Goal: Information Seeking & Learning: Learn about a topic

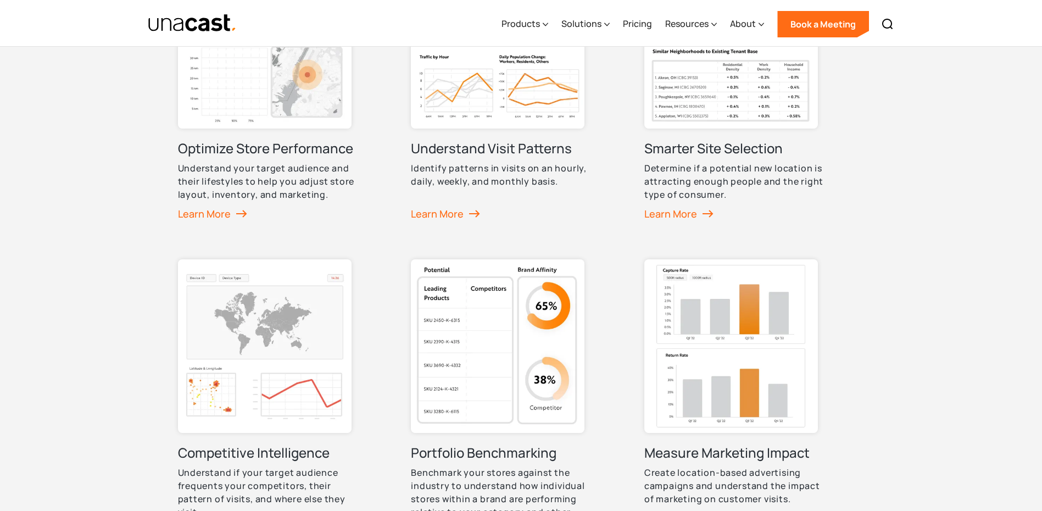
scroll to position [714, 0]
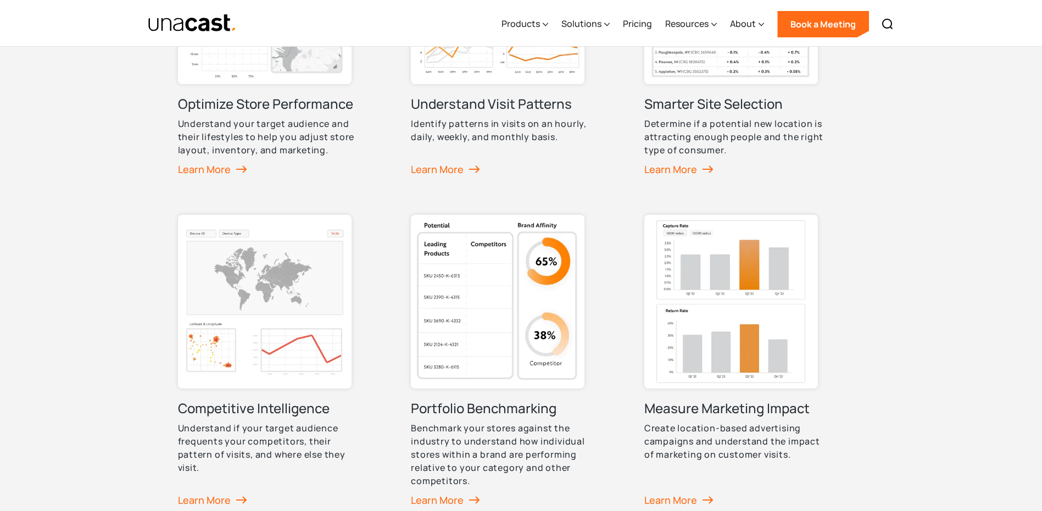
click at [313, 294] on img at bounding box center [265, 302] width 174 height 174
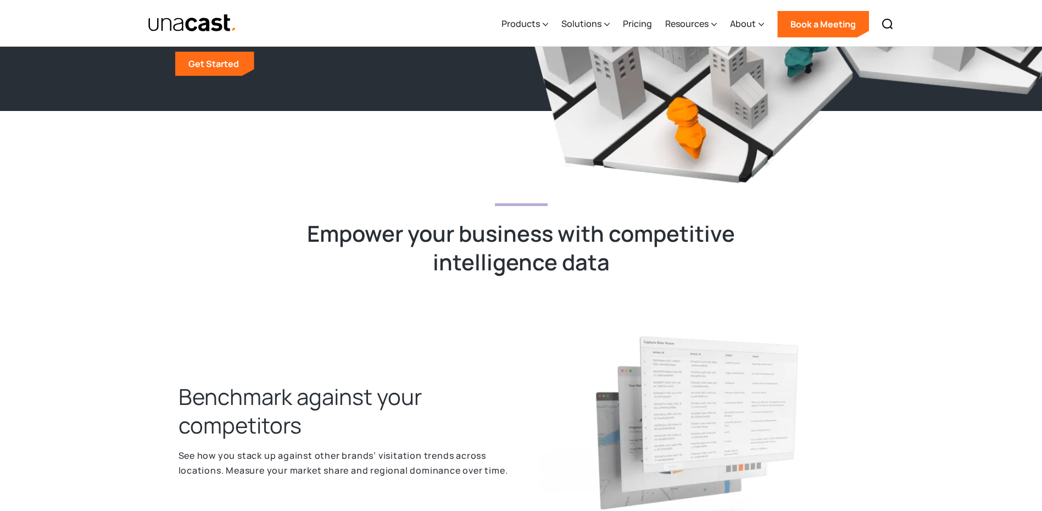
scroll to position [330, 0]
